Goal: Task Accomplishment & Management: Use online tool/utility

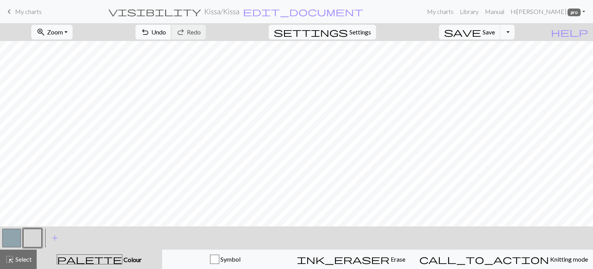
click at [166, 34] on span "Undo" at bounding box center [158, 31] width 15 height 7
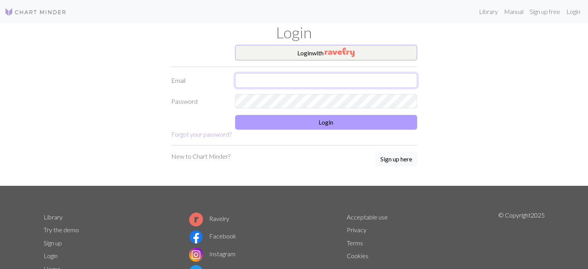
type input "[EMAIL_ADDRESS][DOMAIN_NAME]"
click at [312, 121] on button "Login" at bounding box center [326, 122] width 182 height 15
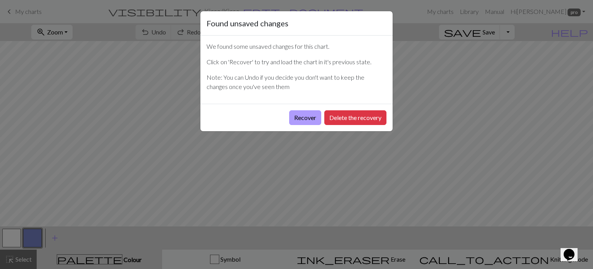
click at [306, 119] on button "Recover" at bounding box center [305, 117] width 32 height 15
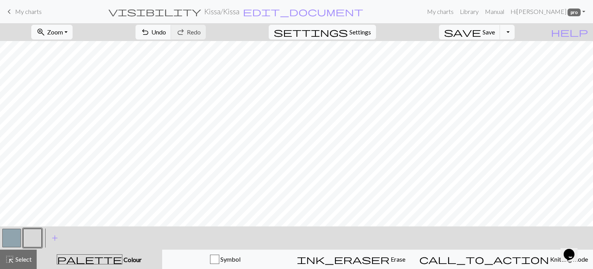
drag, startPoint x: 12, startPoint y: 242, endPoint x: 53, endPoint y: 220, distance: 46.3
click at [14, 241] on button "button" at bounding box center [11, 237] width 19 height 19
click at [29, 240] on button "button" at bounding box center [32, 237] width 19 height 19
click at [363, 29] on span "Settings" at bounding box center [361, 31] width 22 height 9
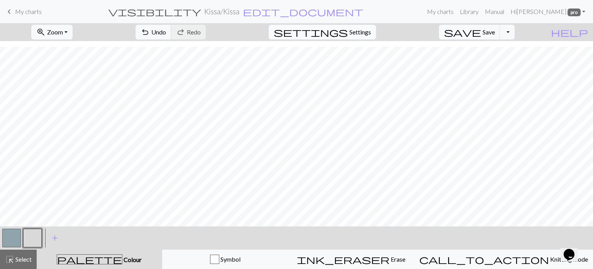
select select "aran"
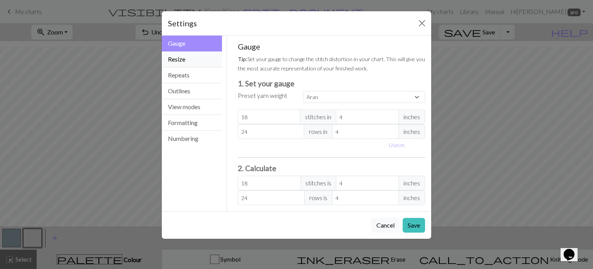
click at [186, 58] on button "Resize" at bounding box center [192, 59] width 60 height 16
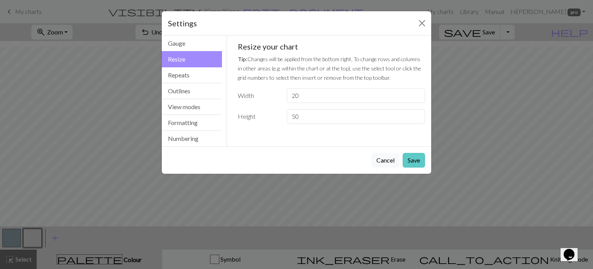
click at [419, 160] on button "Save" at bounding box center [414, 160] width 22 height 15
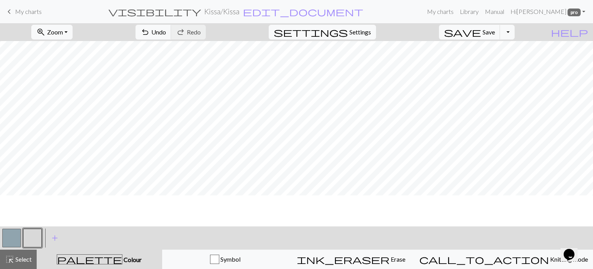
scroll to position [0, 0]
click at [26, 233] on button "button" at bounding box center [32, 237] width 19 height 19
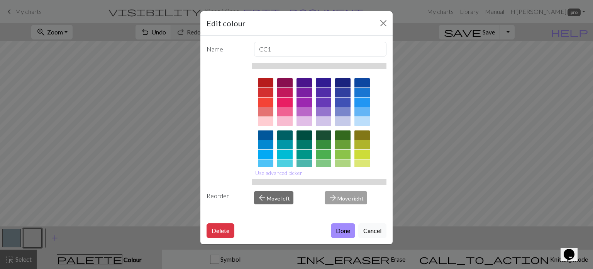
drag, startPoint x: 337, startPoint y: 231, endPoint x: 344, endPoint y: 227, distance: 8.4
click at [338, 231] on button "Done" at bounding box center [343, 230] width 24 height 15
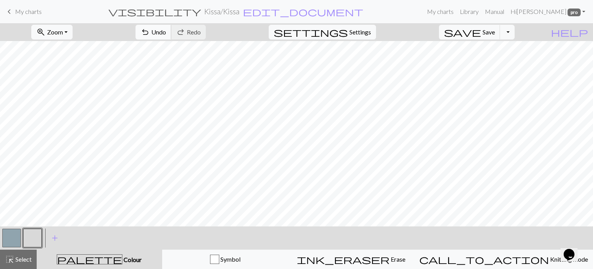
click at [166, 29] on span "Undo" at bounding box center [158, 31] width 15 height 7
click at [8, 235] on button "button" at bounding box center [11, 237] width 19 height 19
drag, startPoint x: 34, startPoint y: 238, endPoint x: 48, endPoint y: 227, distance: 18.5
click at [34, 238] on button "button" at bounding box center [32, 237] width 19 height 19
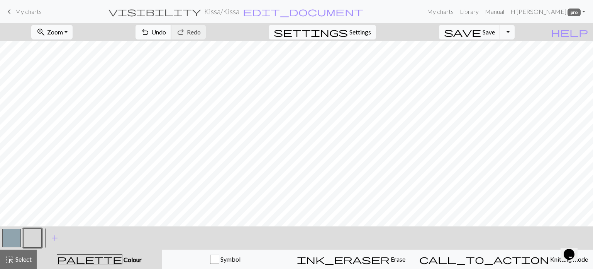
click at [166, 30] on span "Undo" at bounding box center [158, 31] width 15 height 7
click at [166, 31] on span "Undo" at bounding box center [158, 31] width 15 height 7
click at [166, 32] on span "Undo" at bounding box center [158, 31] width 15 height 7
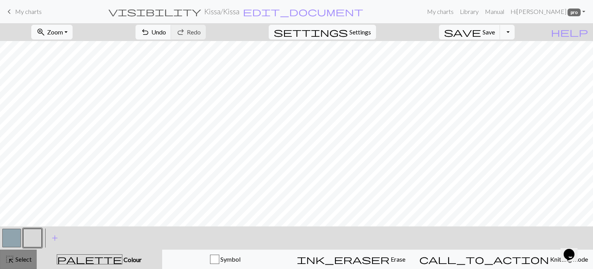
click at [26, 259] on span "Select" at bounding box center [22, 258] width 17 height 7
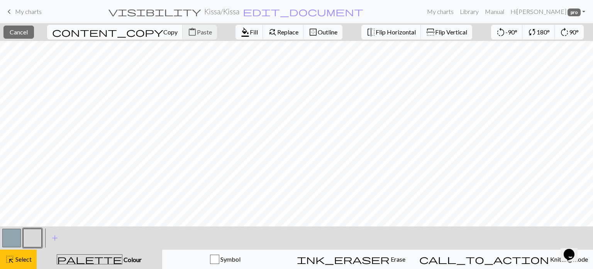
drag, startPoint x: 95, startPoint y: 33, endPoint x: 110, endPoint y: 37, distance: 15.1
click at [163, 33] on span "Copy" at bounding box center [170, 31] width 14 height 7
click at [197, 30] on span "Paste" at bounding box center [204, 31] width 15 height 7
click at [197, 34] on span "Paste" at bounding box center [204, 31] width 15 height 7
click at [20, 258] on span "Select" at bounding box center [22, 258] width 17 height 7
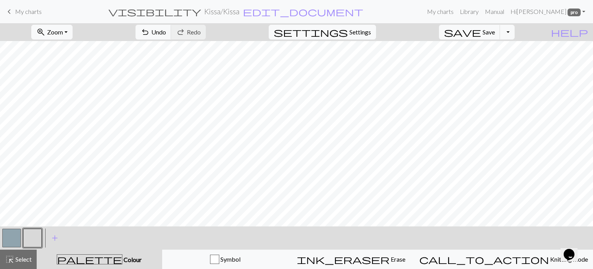
drag, startPoint x: 13, startPoint y: 238, endPoint x: 27, endPoint y: 229, distance: 16.1
click at [14, 237] on button "button" at bounding box center [11, 237] width 19 height 19
drag, startPoint x: 35, startPoint y: 237, endPoint x: 40, endPoint y: 234, distance: 5.7
click at [40, 234] on button "button" at bounding box center [32, 237] width 19 height 19
click at [166, 32] on span "Undo" at bounding box center [158, 31] width 15 height 7
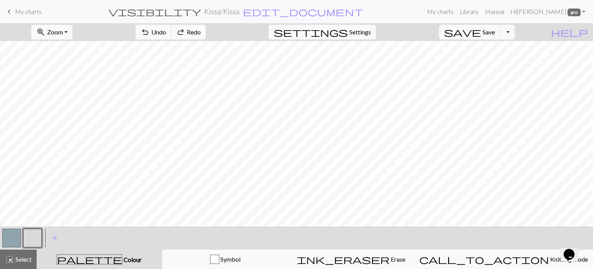
drag, startPoint x: 12, startPoint y: 241, endPoint x: 37, endPoint y: 227, distance: 28.0
click at [15, 239] on button "button" at bounding box center [11, 237] width 19 height 19
click at [19, 233] on button "button" at bounding box center [11, 237] width 19 height 19
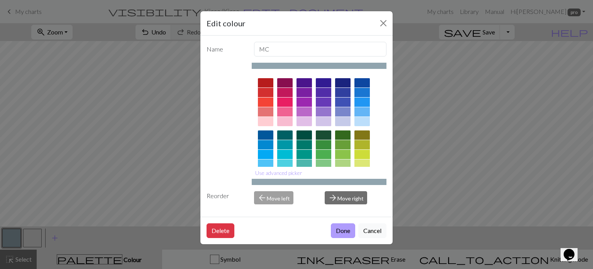
click at [346, 229] on button "Done" at bounding box center [343, 230] width 24 height 15
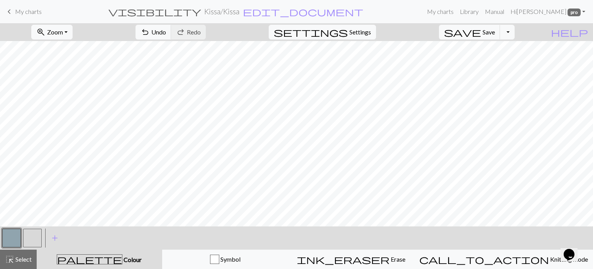
click at [31, 235] on button "button" at bounding box center [32, 237] width 19 height 19
click at [10, 232] on button "button" at bounding box center [11, 237] width 19 height 19
click at [24, 261] on span "Select" at bounding box center [22, 258] width 17 height 7
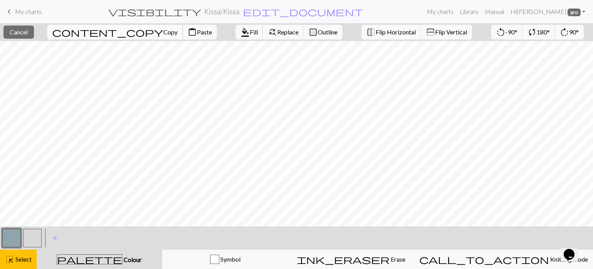
click at [85, 32] on span "content_copy" at bounding box center [107, 32] width 111 height 11
click at [197, 31] on span "Paste" at bounding box center [204, 31] width 15 height 7
drag, startPoint x: 26, startPoint y: 258, endPoint x: 56, endPoint y: 245, distance: 32.2
click at [26, 257] on span "Select" at bounding box center [22, 258] width 17 height 7
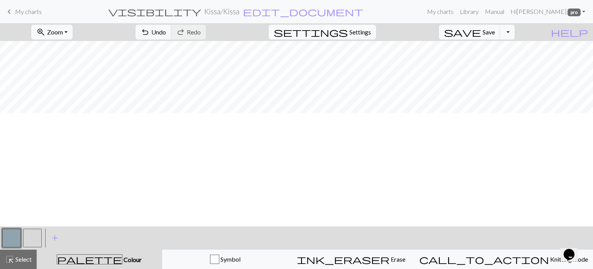
scroll to position [48, 0]
click at [35, 237] on button "button" at bounding box center [32, 237] width 19 height 19
drag, startPoint x: 10, startPoint y: 236, endPoint x: 41, endPoint y: 220, distance: 35.1
click at [15, 233] on button "button" at bounding box center [11, 237] width 19 height 19
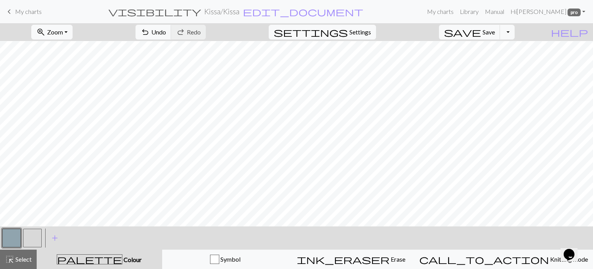
click at [34, 229] on button "button" at bounding box center [32, 237] width 19 height 19
click at [18, 228] on button "button" at bounding box center [11, 237] width 19 height 19
drag, startPoint x: 39, startPoint y: 233, endPoint x: 49, endPoint y: 230, distance: 11.2
click at [39, 233] on button "button" at bounding box center [32, 237] width 19 height 19
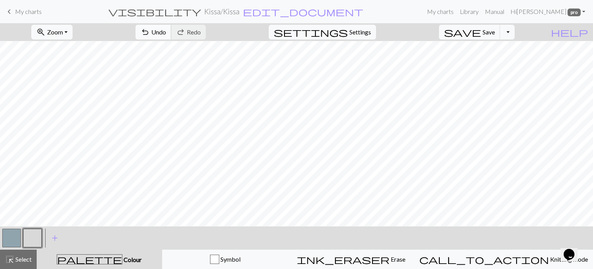
click at [166, 31] on span "Undo" at bounding box center [158, 31] width 15 height 7
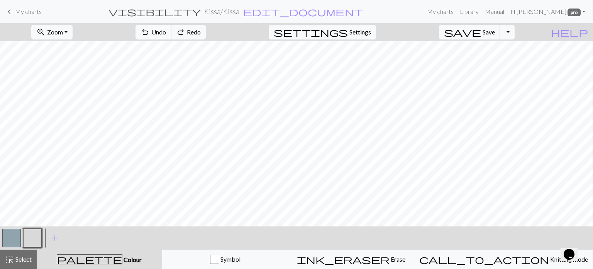
click at [166, 31] on span "Undo" at bounding box center [158, 31] width 15 height 7
click at [166, 32] on span "Undo" at bounding box center [158, 31] width 15 height 7
click at [166, 34] on span "Undo" at bounding box center [158, 31] width 15 height 7
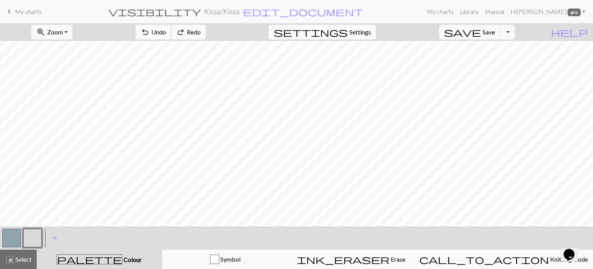
click at [166, 34] on span "Undo" at bounding box center [158, 31] width 15 height 7
drag, startPoint x: 8, startPoint y: 238, endPoint x: 72, endPoint y: 223, distance: 65.7
click at [9, 238] on button "button" at bounding box center [11, 237] width 19 height 19
click at [32, 238] on button "button" at bounding box center [32, 237] width 19 height 19
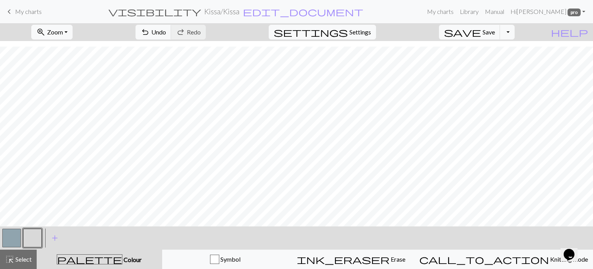
drag, startPoint x: 30, startPoint y: 227, endPoint x: 76, endPoint y: 225, distance: 45.6
click at [32, 227] on div at bounding box center [32, 237] width 21 height 21
click at [172, 26] on button "undo Undo Undo" at bounding box center [154, 32] width 36 height 15
click at [172, 27] on button "undo Undo Undo" at bounding box center [154, 32] width 36 height 15
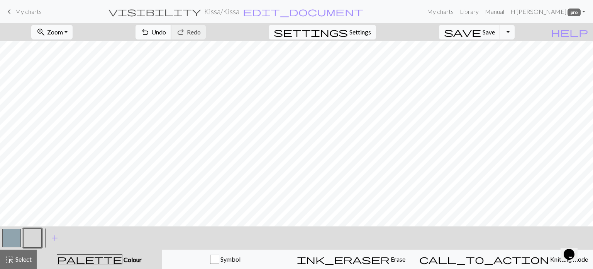
click at [150, 36] on span "undo" at bounding box center [145, 32] width 9 height 11
click at [495, 35] on span "Save" at bounding box center [489, 31] width 12 height 7
click at [63, 26] on div "Chart saved" at bounding box center [296, 15] width 593 height 31
click at [71, 37] on button "zoom_in Zoom Zoom" at bounding box center [51, 32] width 41 height 15
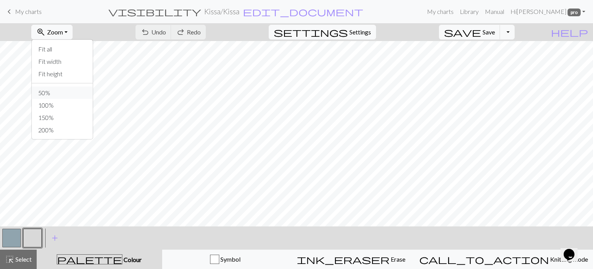
click at [82, 89] on button "50%" at bounding box center [62, 93] width 61 height 12
click at [166, 33] on span "Undo" at bounding box center [158, 31] width 15 height 7
click at [166, 29] on span "Undo" at bounding box center [158, 31] width 15 height 7
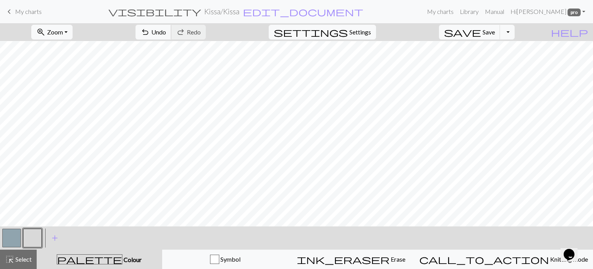
click at [166, 34] on span "Undo" at bounding box center [158, 31] width 15 height 7
click at [16, 238] on button "button" at bounding box center [11, 237] width 19 height 19
click at [39, 239] on button "button" at bounding box center [32, 237] width 19 height 19
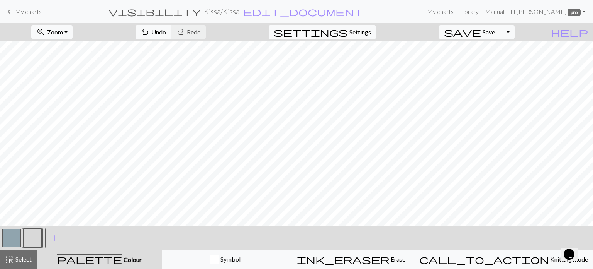
drag, startPoint x: 13, startPoint y: 237, endPoint x: 74, endPoint y: 223, distance: 62.6
click at [25, 233] on div at bounding box center [22, 237] width 42 height 21
drag, startPoint x: 3, startPoint y: 233, endPoint x: 8, endPoint y: 233, distance: 4.7
click at [5, 233] on button "button" at bounding box center [11, 237] width 19 height 19
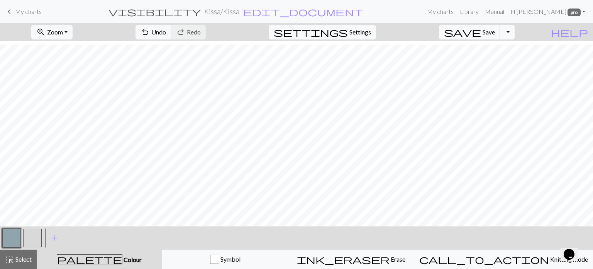
drag, startPoint x: 25, startPoint y: 235, endPoint x: 136, endPoint y: 221, distance: 112.2
click at [51, 233] on div "< > add Add a colour" at bounding box center [296, 237] width 593 height 23
drag, startPoint x: 32, startPoint y: 238, endPoint x: 52, endPoint y: 223, distance: 25.1
click at [35, 235] on button "button" at bounding box center [32, 237] width 19 height 19
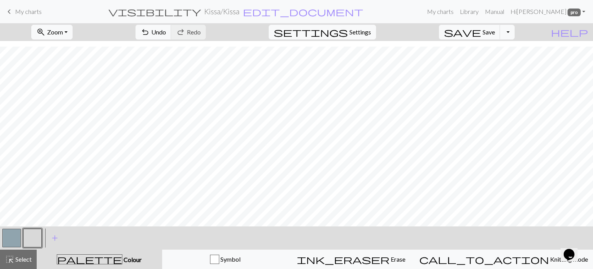
drag, startPoint x: 10, startPoint y: 229, endPoint x: 39, endPoint y: 224, distance: 28.7
click at [15, 227] on div at bounding box center [11, 237] width 21 height 21
drag, startPoint x: 6, startPoint y: 233, endPoint x: 42, endPoint y: 233, distance: 35.5
click at [12, 233] on button "button" at bounding box center [11, 237] width 19 height 19
click at [19, 253] on button "highlight_alt Select Select" at bounding box center [18, 258] width 37 height 19
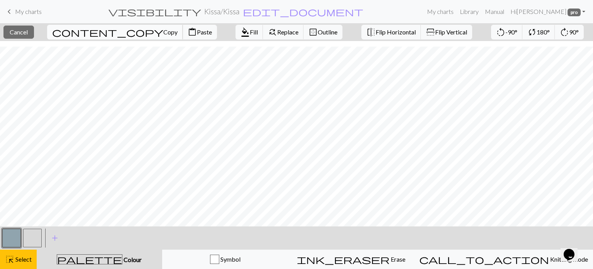
click at [163, 34] on span "Copy" at bounding box center [170, 31] width 14 height 7
click at [197, 31] on span "Paste" at bounding box center [204, 31] width 15 height 7
click at [376, 31] on span "Flip Horizontal" at bounding box center [396, 31] width 40 height 7
click at [15, 258] on span "Select" at bounding box center [22, 258] width 17 height 7
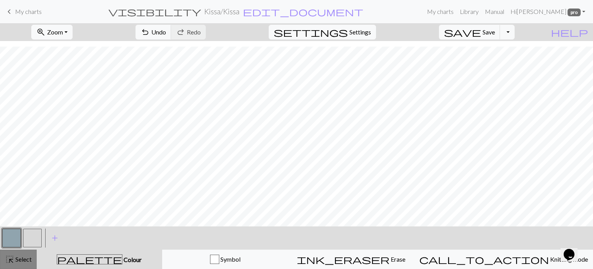
click at [17, 258] on span "Select" at bounding box center [22, 258] width 17 height 7
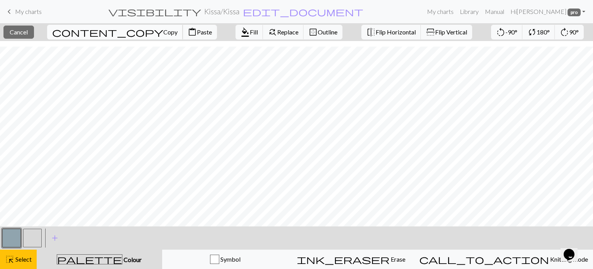
click at [163, 34] on span "Copy" at bounding box center [170, 31] width 14 height 7
click at [197, 32] on span "Paste" at bounding box center [204, 31] width 15 height 7
click at [197, 35] on span "Paste" at bounding box center [204, 31] width 15 height 7
drag, startPoint x: 94, startPoint y: 34, endPoint x: 109, endPoint y: 39, distance: 15.3
click at [163, 34] on span "Copy" at bounding box center [170, 31] width 14 height 7
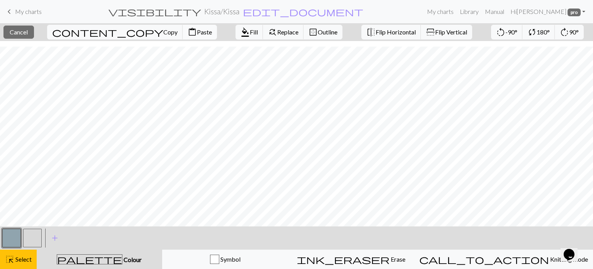
click at [197, 34] on span "Paste" at bounding box center [204, 31] width 15 height 7
click at [16, 263] on div "highlight_alt Select Select" at bounding box center [18, 258] width 27 height 9
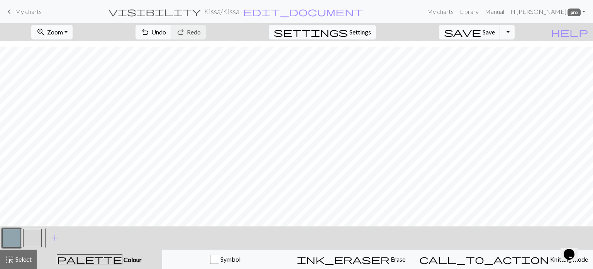
drag, startPoint x: 9, startPoint y: 242, endPoint x: 15, endPoint y: 238, distance: 7.8
click at [15, 238] on button "button" at bounding box center [11, 237] width 19 height 19
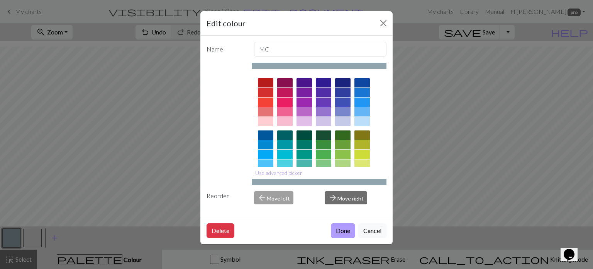
click at [346, 228] on button "Done" at bounding box center [343, 230] width 24 height 15
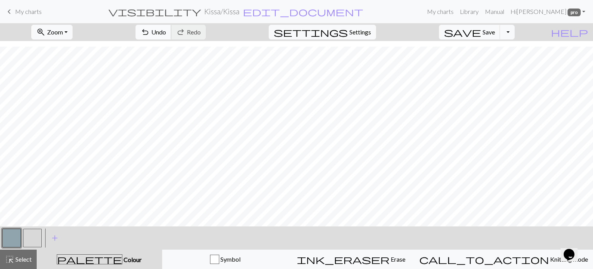
click at [172, 32] on button "undo Undo Undo" at bounding box center [154, 32] width 36 height 15
drag, startPoint x: 27, startPoint y: 240, endPoint x: 80, endPoint y: 225, distance: 54.1
click at [32, 238] on button "button" at bounding box center [32, 237] width 19 height 19
click at [498, 27] on button "save Save Save" at bounding box center [469, 32] width 61 height 15
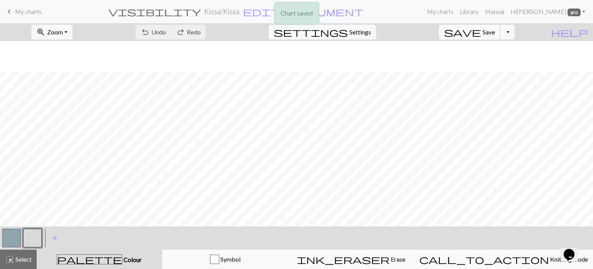
scroll to position [41, 0]
